Goal: Task Accomplishment & Management: Manage account settings

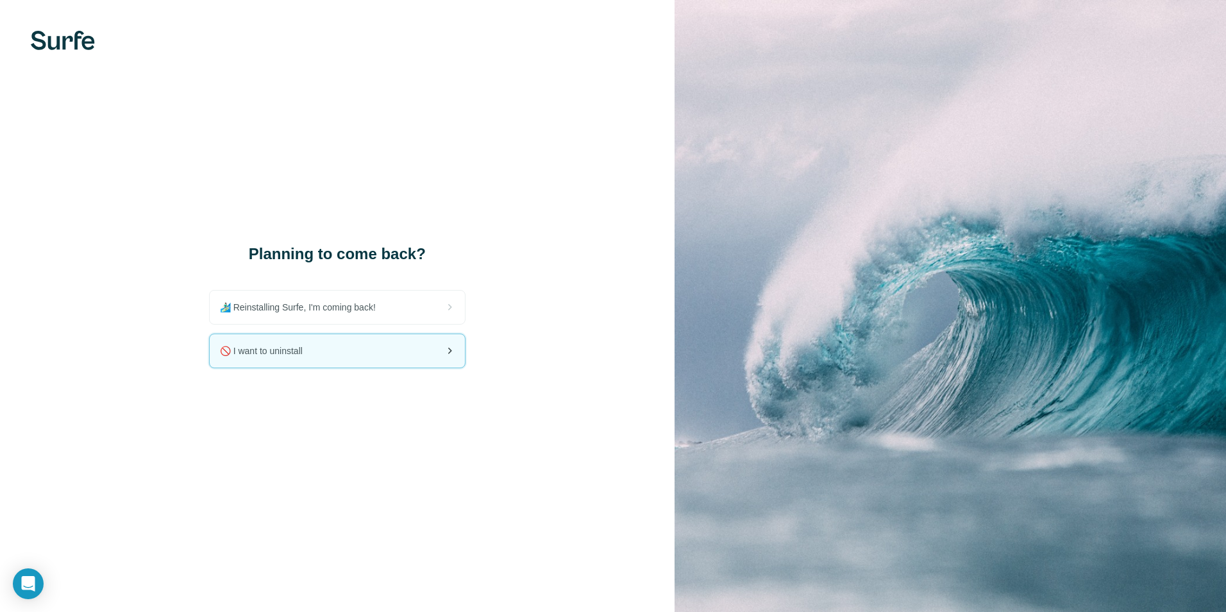
click at [344, 360] on div "🚫 I want to uninstall" at bounding box center [337, 350] width 255 height 33
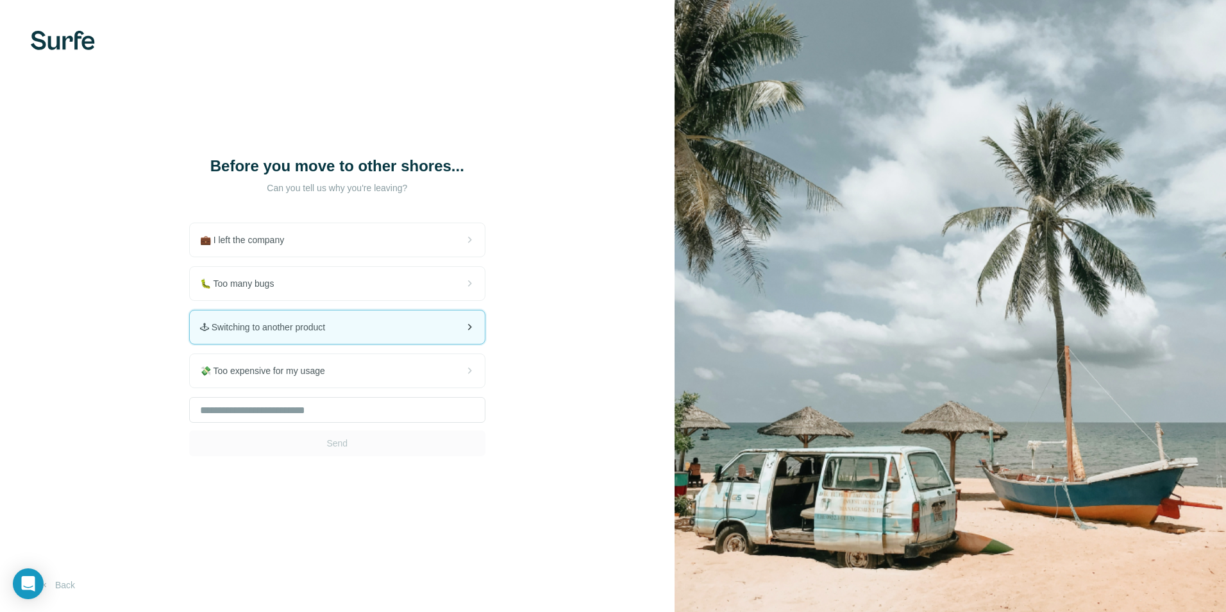
click at [395, 326] on div "🕹 Switching to another product" at bounding box center [337, 326] width 295 height 33
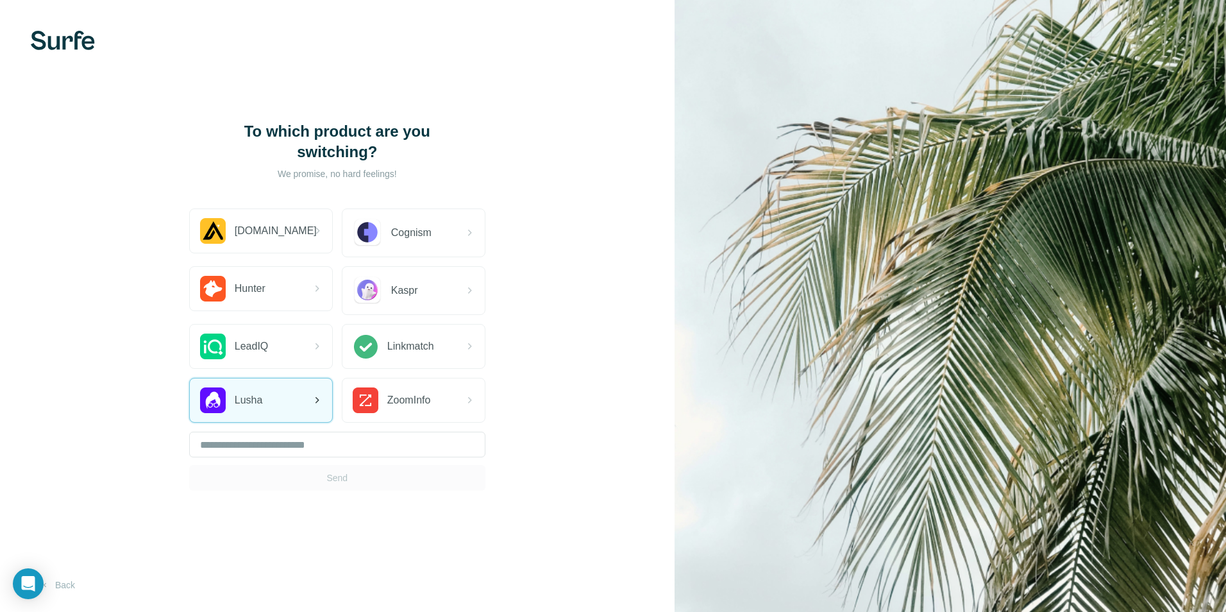
click at [276, 378] on div "Lusha" at bounding box center [261, 400] width 142 height 44
